Goal: Task Accomplishment & Management: Manage account settings

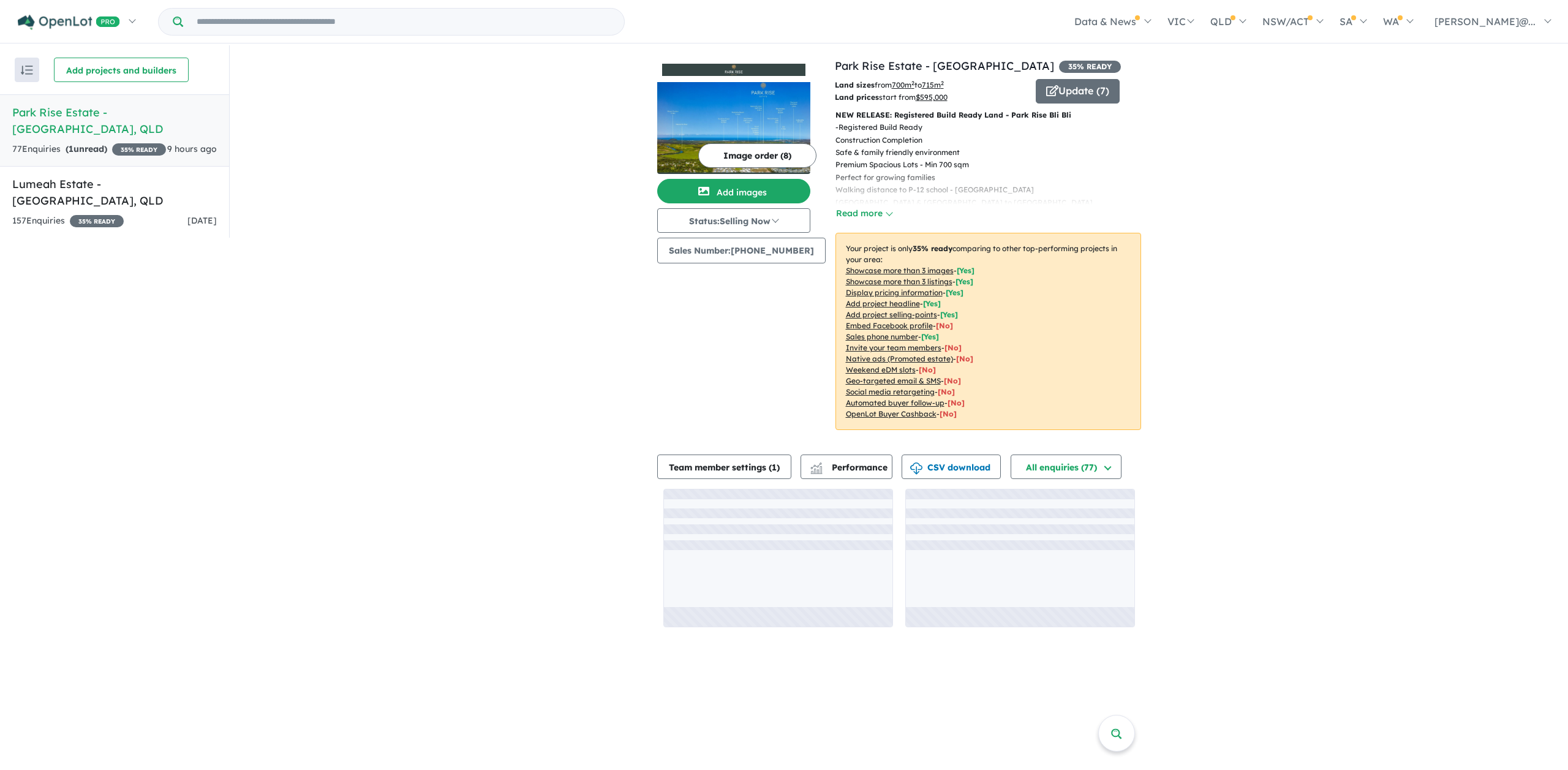
click at [129, 142] on div "77 Enquir ies ( 1 unread) 35 % READY" at bounding box center [89, 149] width 154 height 14
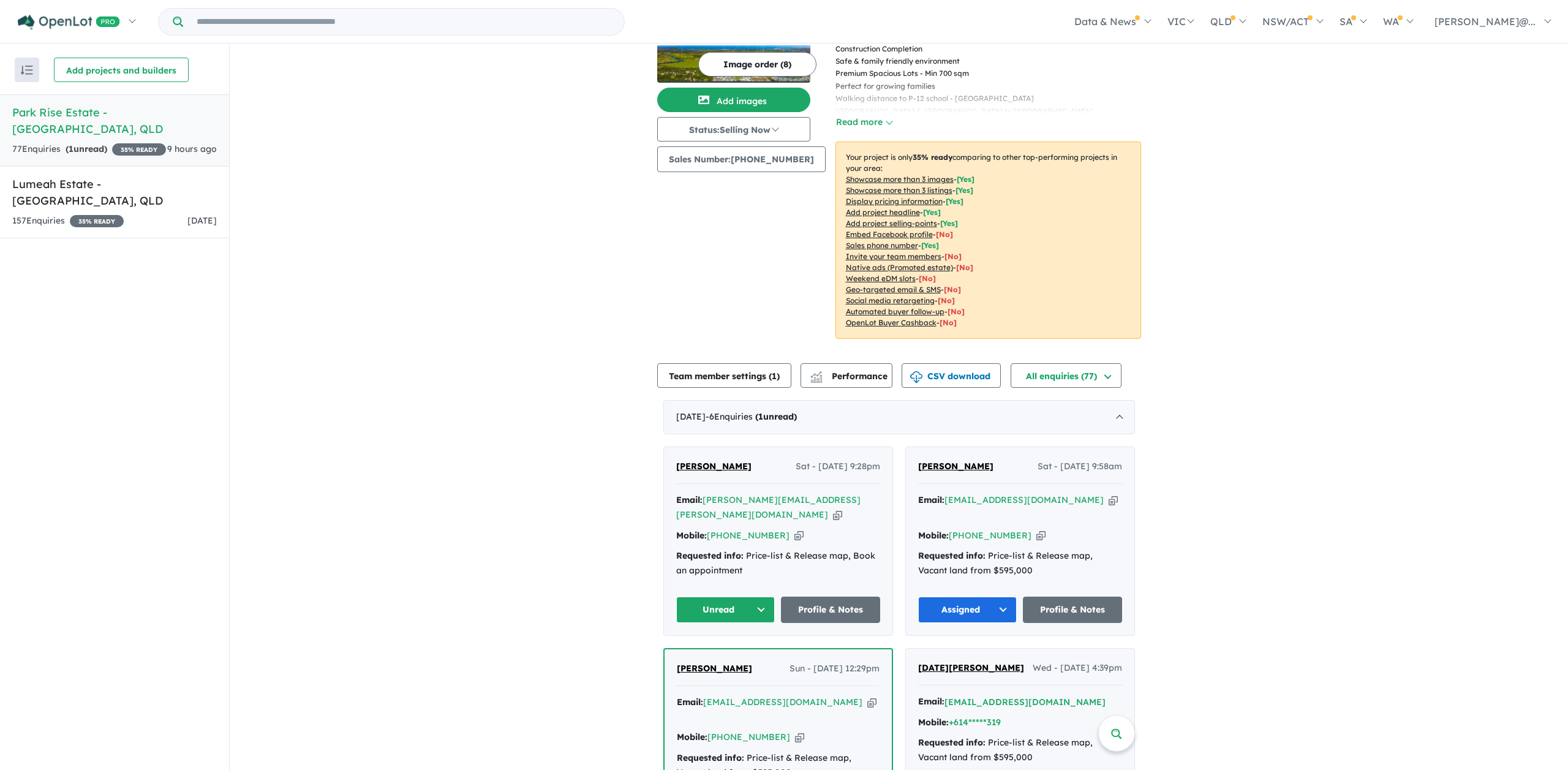
scroll to position [115, 0]
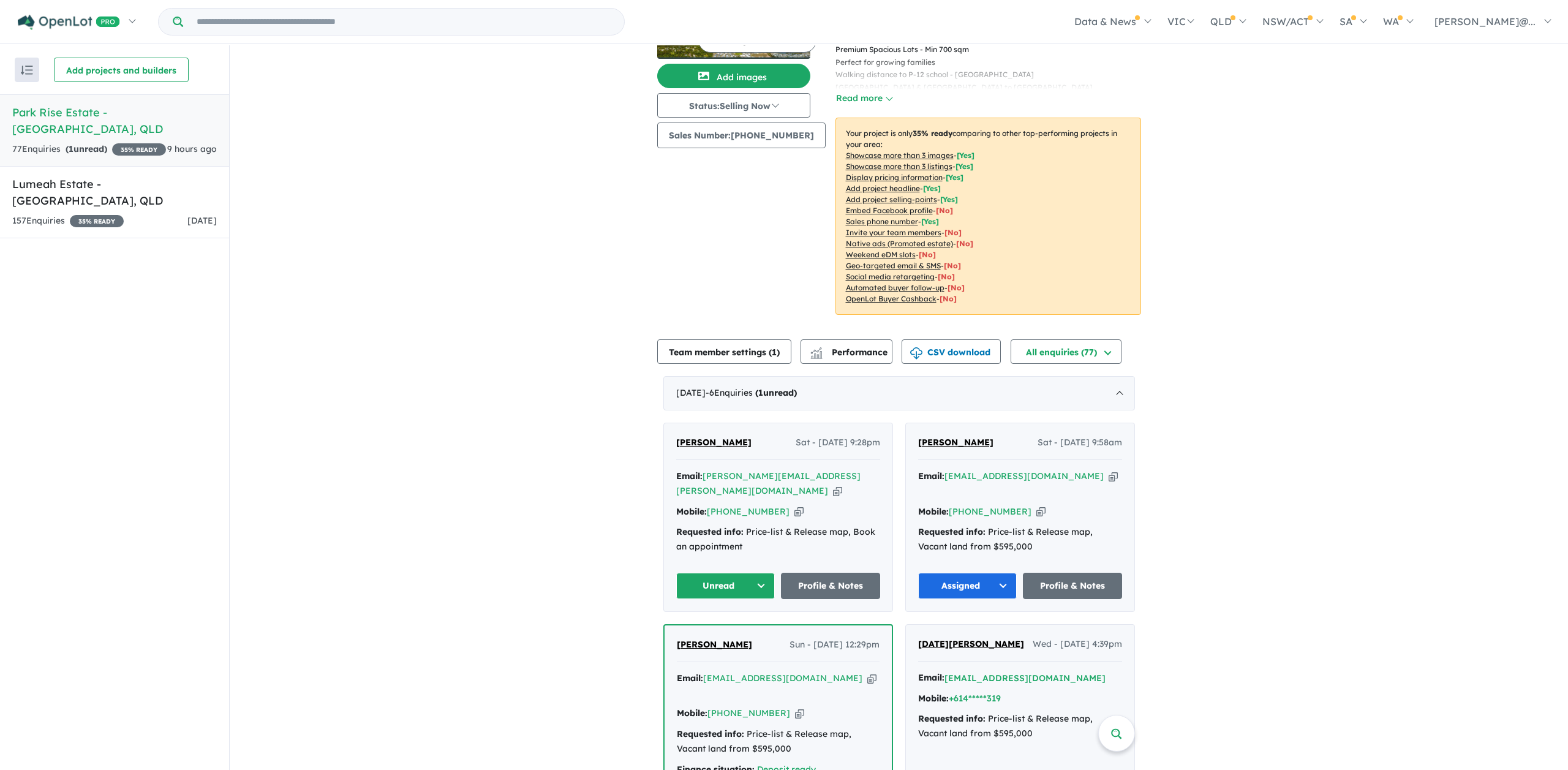
drag, startPoint x: 738, startPoint y: 443, endPoint x: 673, endPoint y: 446, distance: 65.1
click at [676, 446] on div "[PERSON_NAME] Sat - [DATE] 9:28pm" at bounding box center [778, 447] width 204 height 24
copy span "[PERSON_NAME]"
click at [794, 504] on icon "button" at bounding box center [799, 510] width 10 height 13
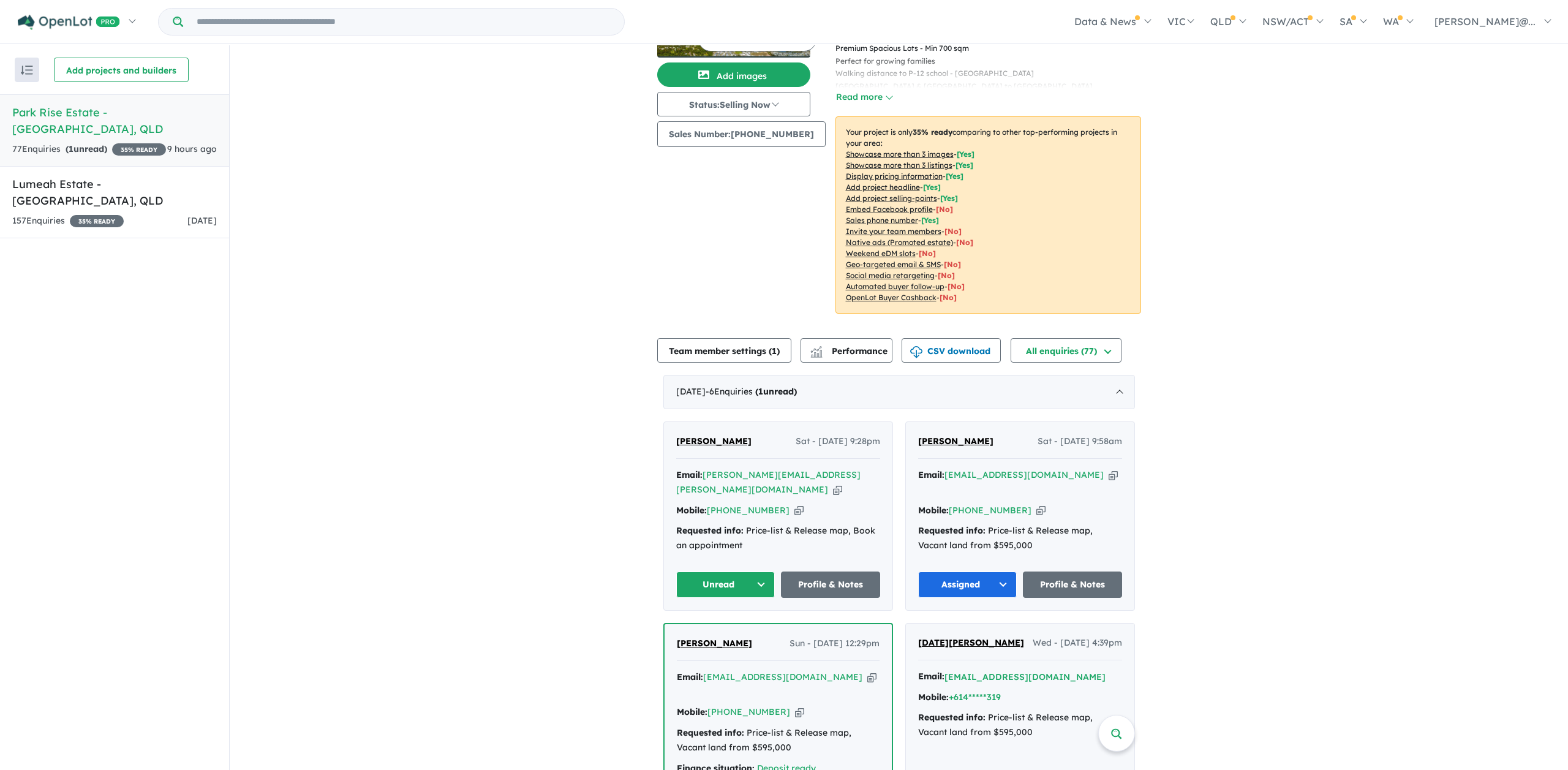
copy span "[PERSON_NAME]"
click at [833, 483] on icon "button" at bounding box center [838, 489] width 10 height 13
click at [754, 571] on button "Unread" at bounding box center [726, 584] width 100 height 26
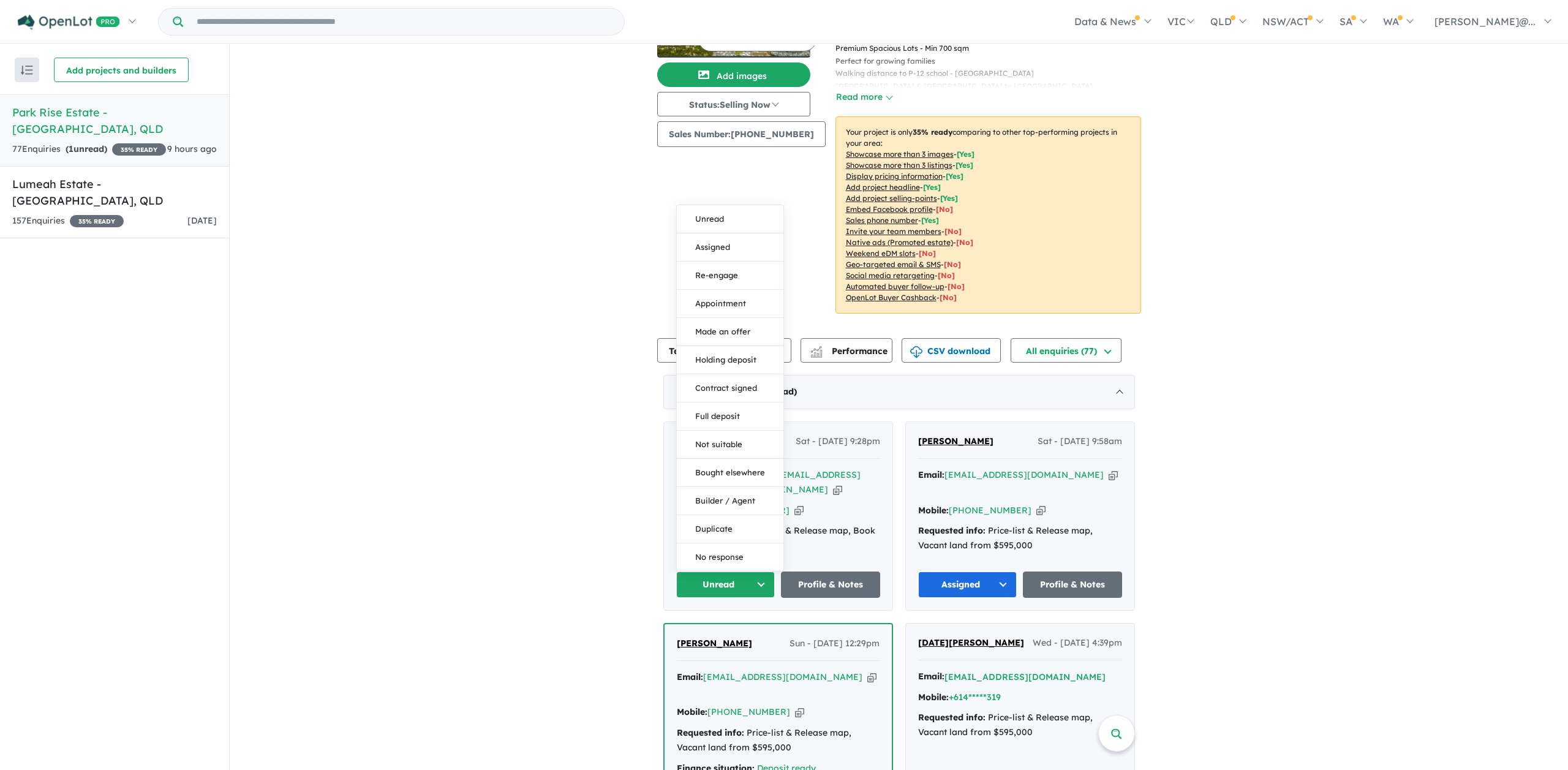
click at [703, 234] on button "Assigned" at bounding box center [730, 247] width 106 height 28
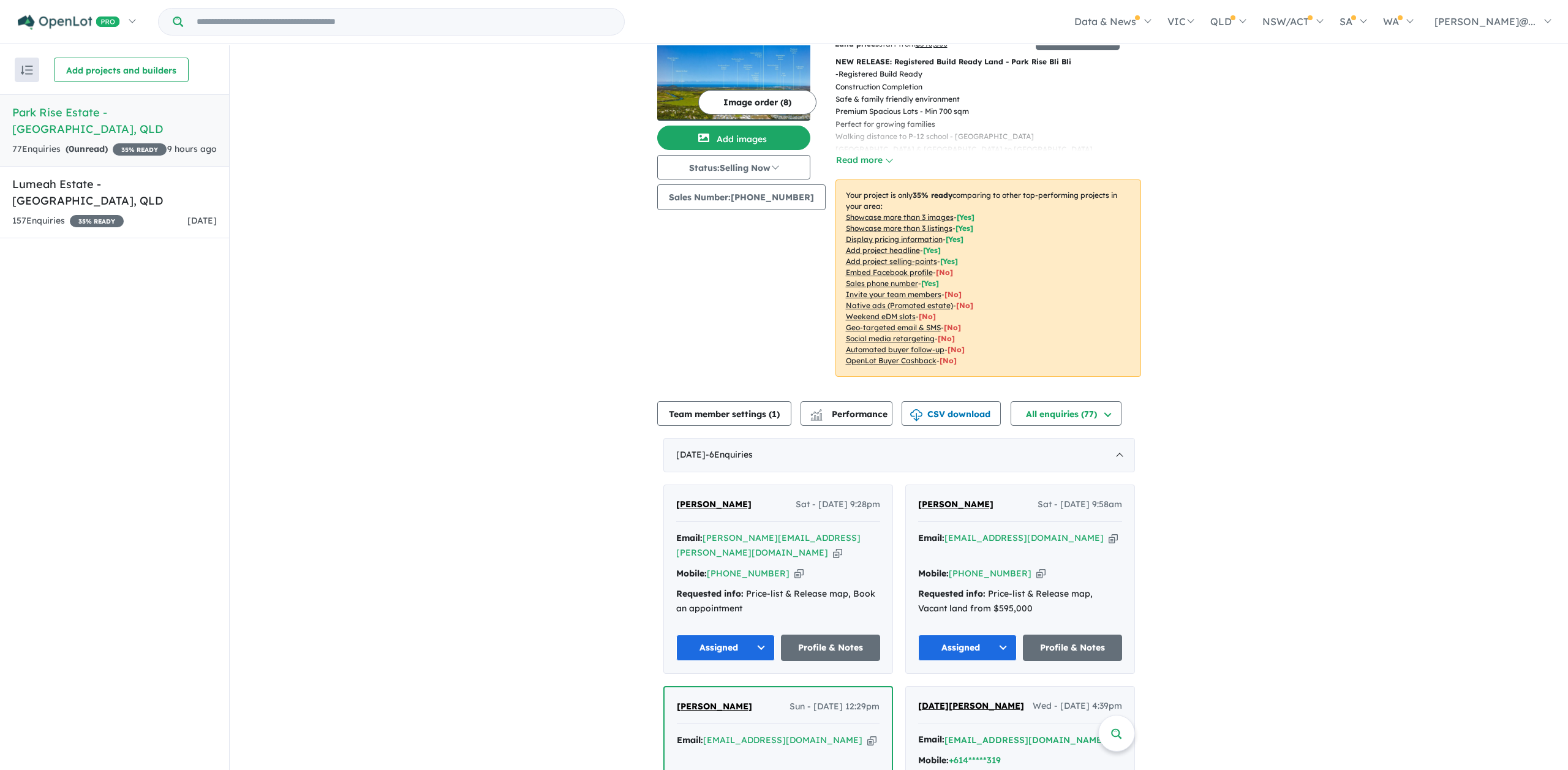
scroll to position [0, 0]
